Goal: Task Accomplishment & Management: Manage account settings

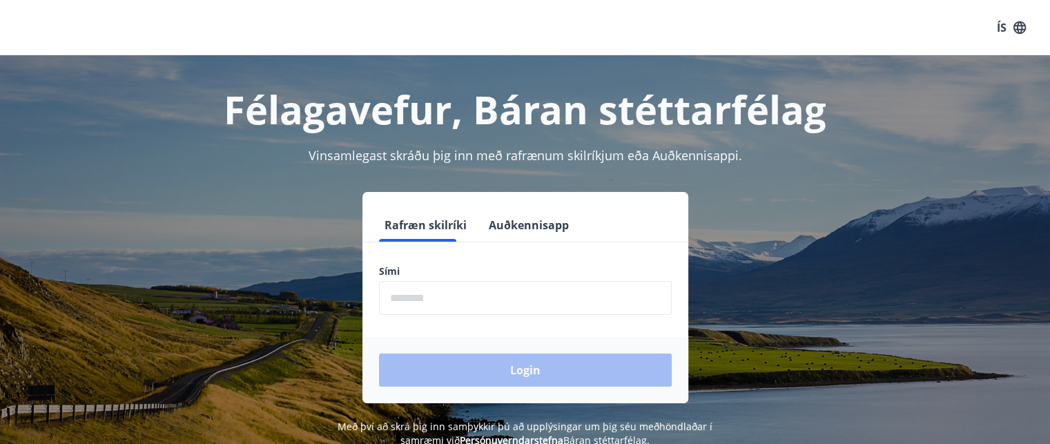
click at [423, 293] on input "phone" at bounding box center [525, 298] width 293 height 34
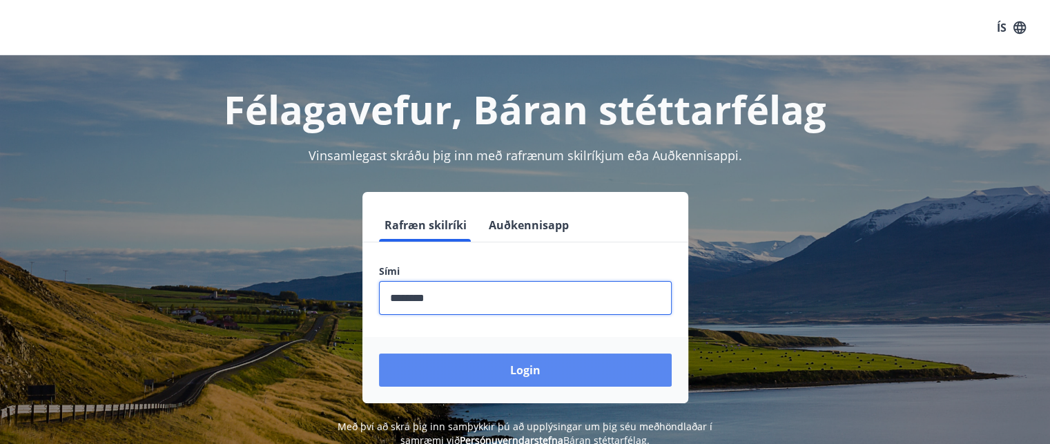
type input "********"
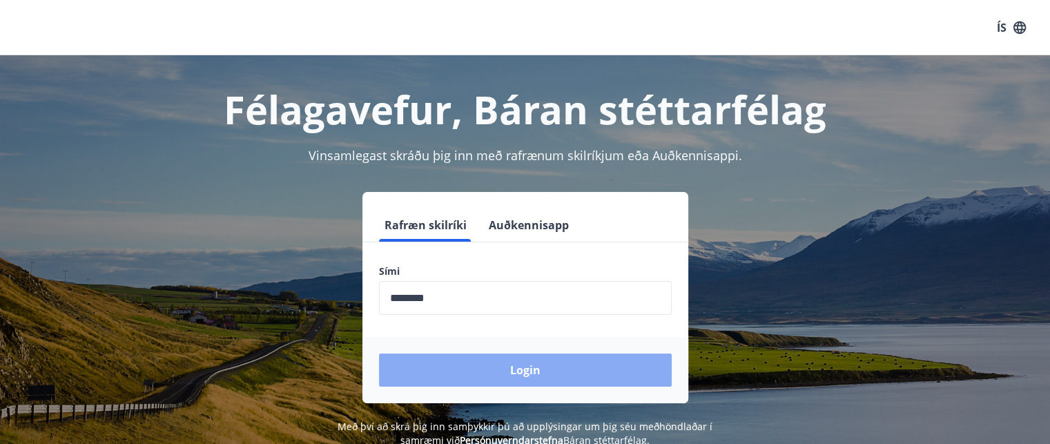
click at [460, 380] on button "Login" at bounding box center [525, 369] width 293 height 33
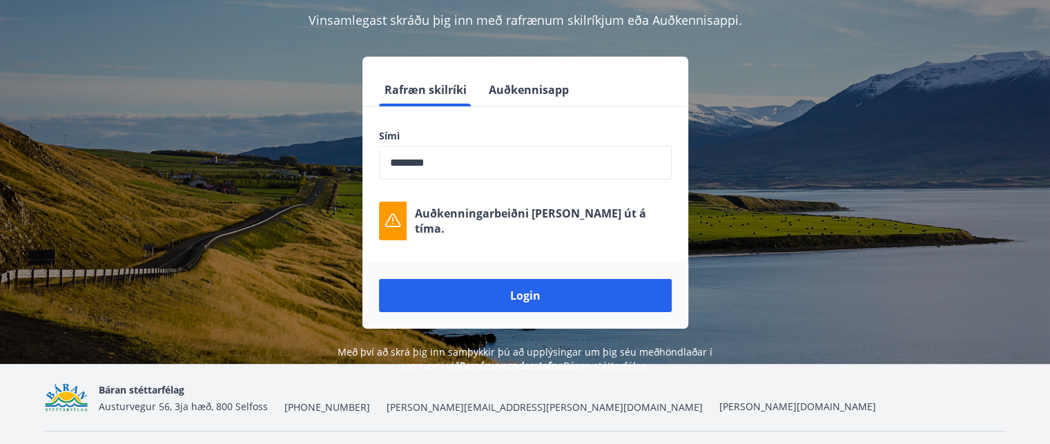
scroll to position [138, 0]
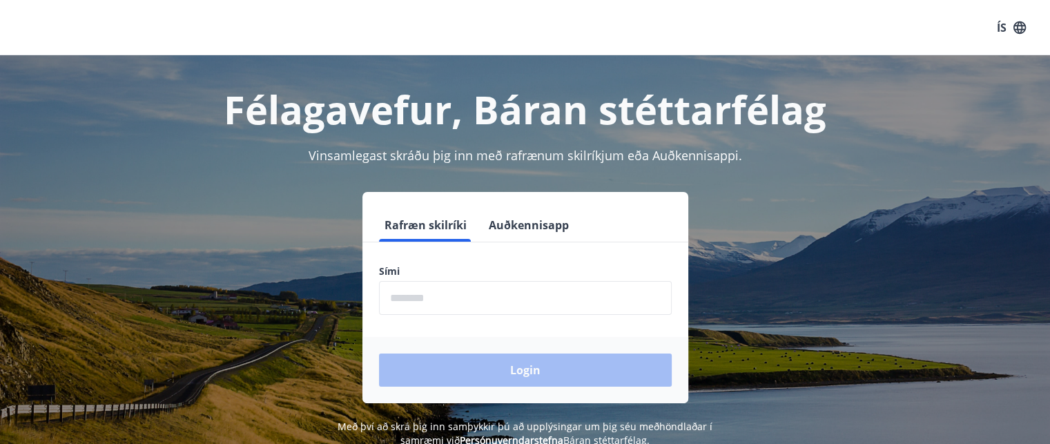
click at [447, 296] on input "phone" at bounding box center [525, 298] width 293 height 34
click at [851, 389] on div "Rafræn skilríki Auðkennisapp Sími ​ Login" at bounding box center [525, 297] width 961 height 211
click at [411, 306] on input "phone" at bounding box center [525, 298] width 293 height 34
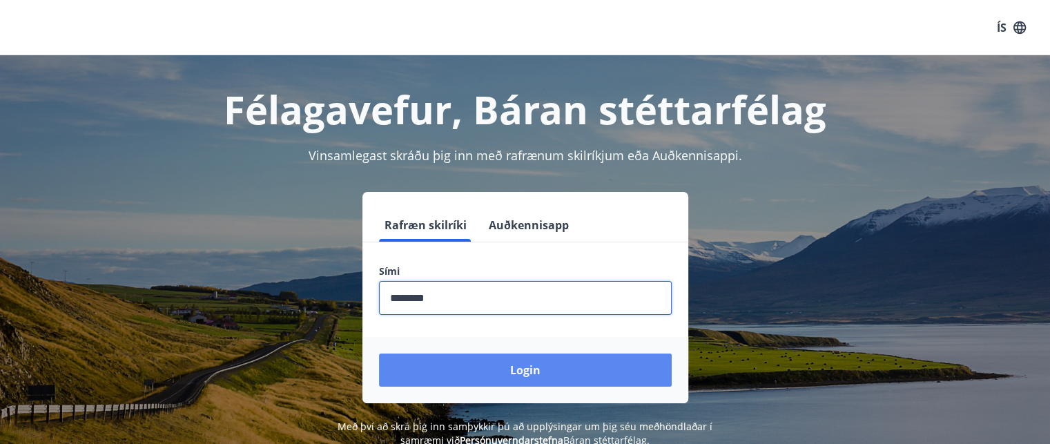
type input "********"
click at [460, 371] on button "Login" at bounding box center [525, 369] width 293 height 33
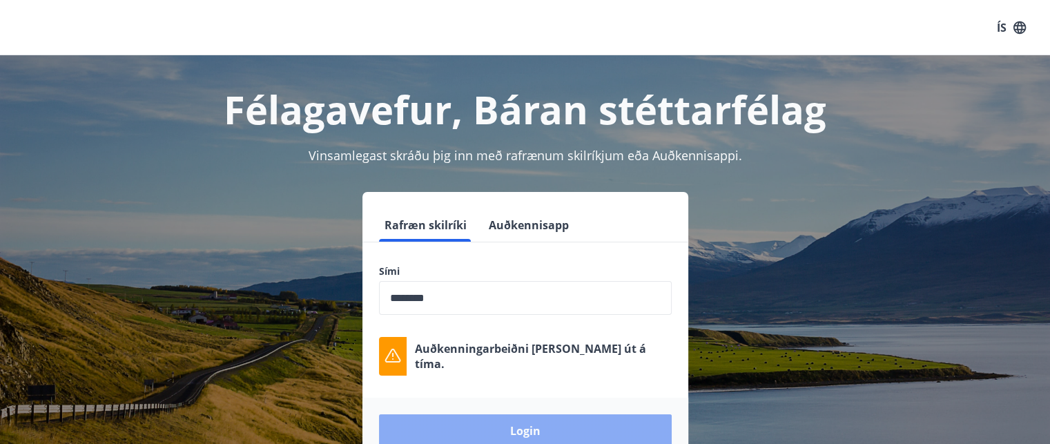
click at [472, 423] on button "Login" at bounding box center [525, 430] width 293 height 33
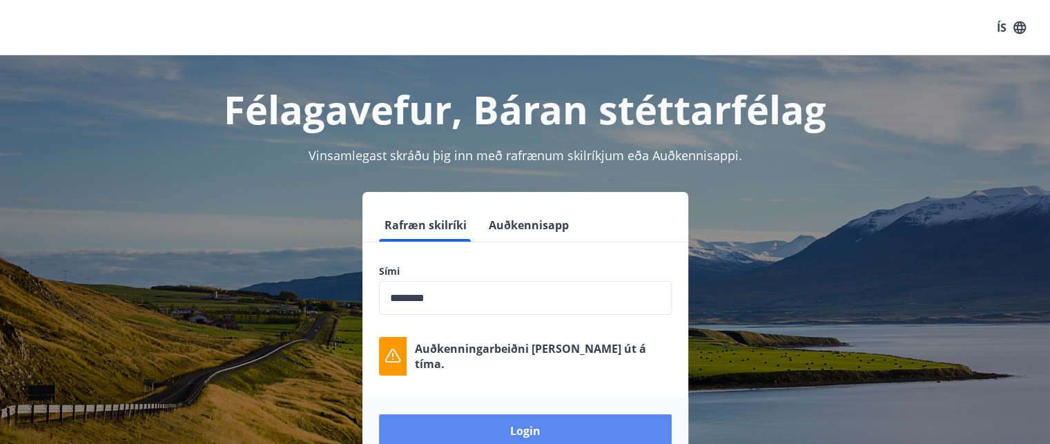
click at [492, 431] on button "Login" at bounding box center [525, 430] width 293 height 33
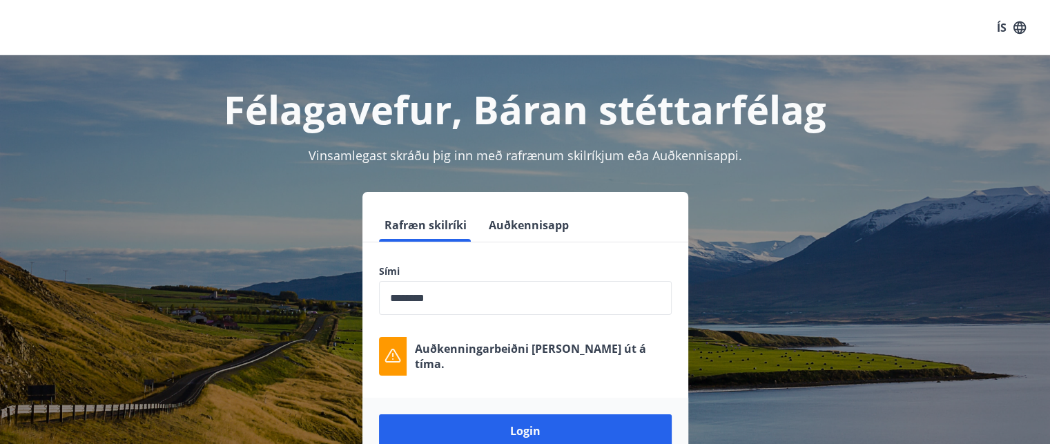
click at [530, 233] on button "Auðkennisapp" at bounding box center [528, 224] width 91 height 33
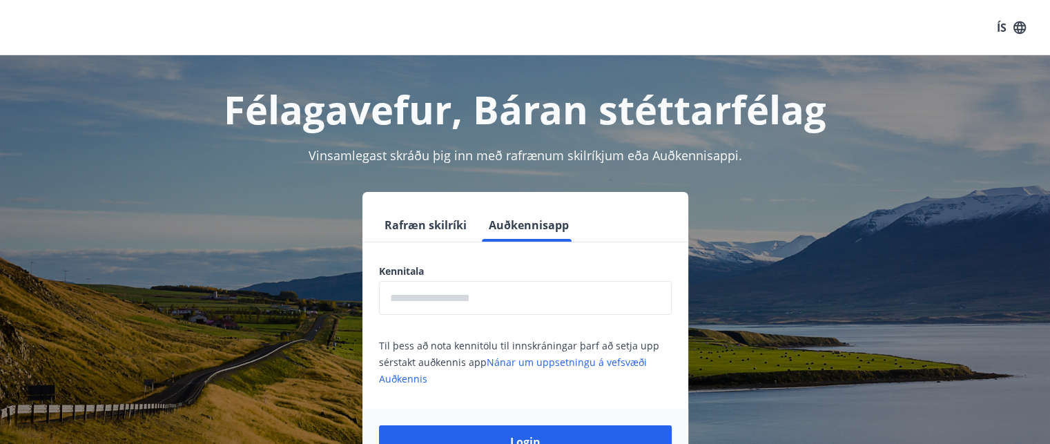
click at [876, 104] on h1 "Félagavefur, Báran stéttarfélag" at bounding box center [525, 109] width 961 height 52
